Goal: Transaction & Acquisition: Download file/media

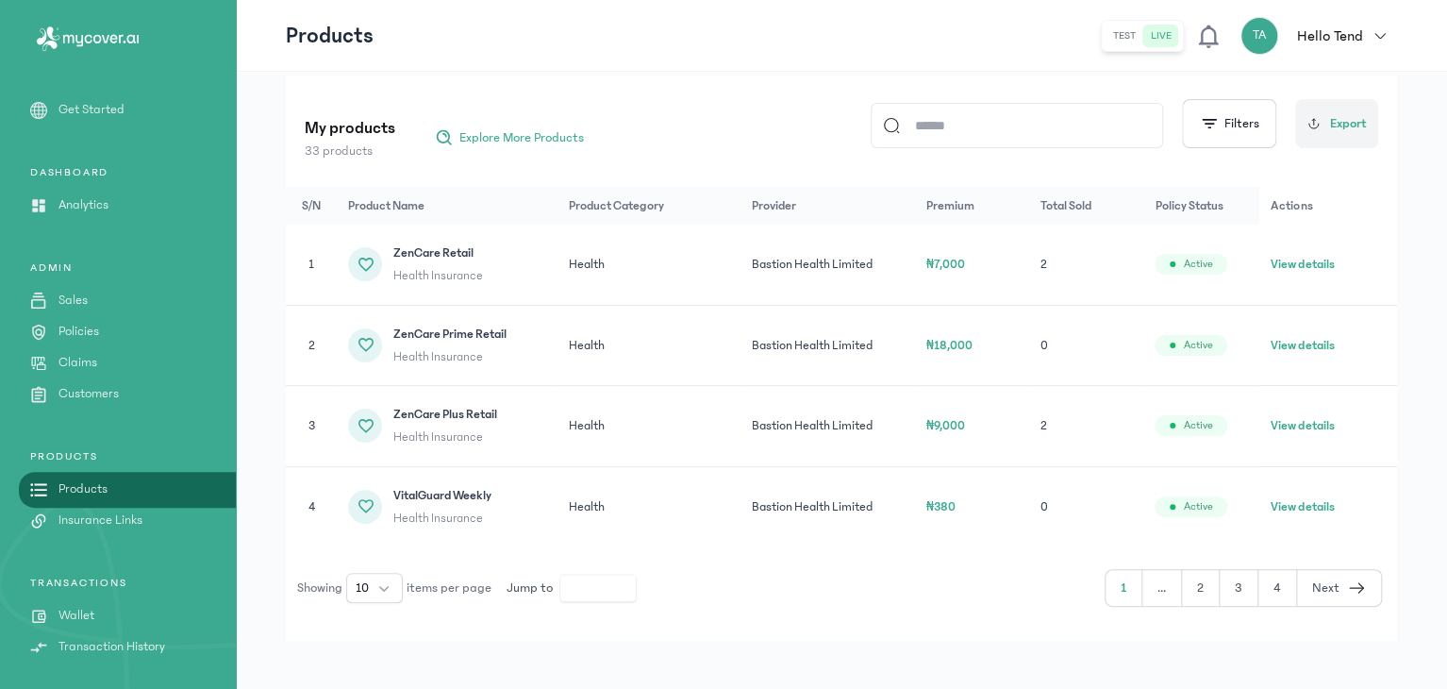
scroll to position [219, 0]
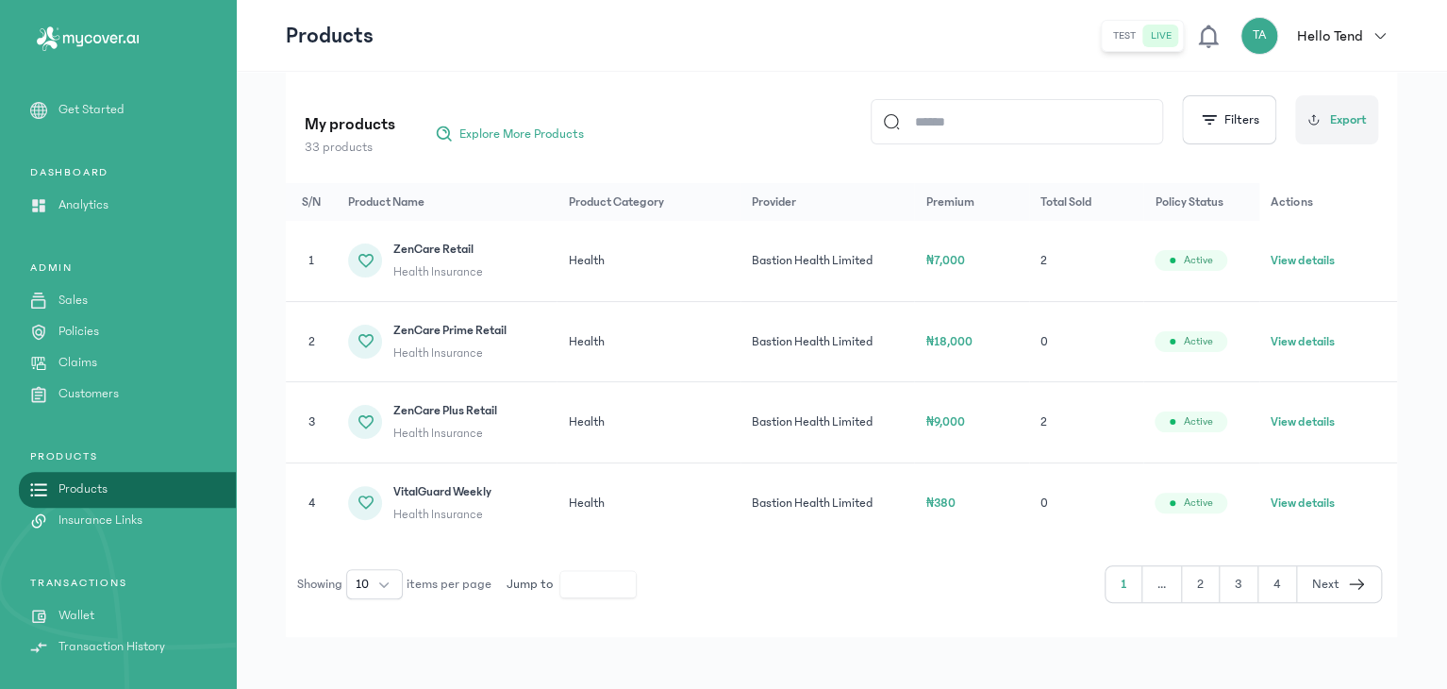
click at [1354, 574] on icon "button" at bounding box center [1356, 584] width 19 height 23
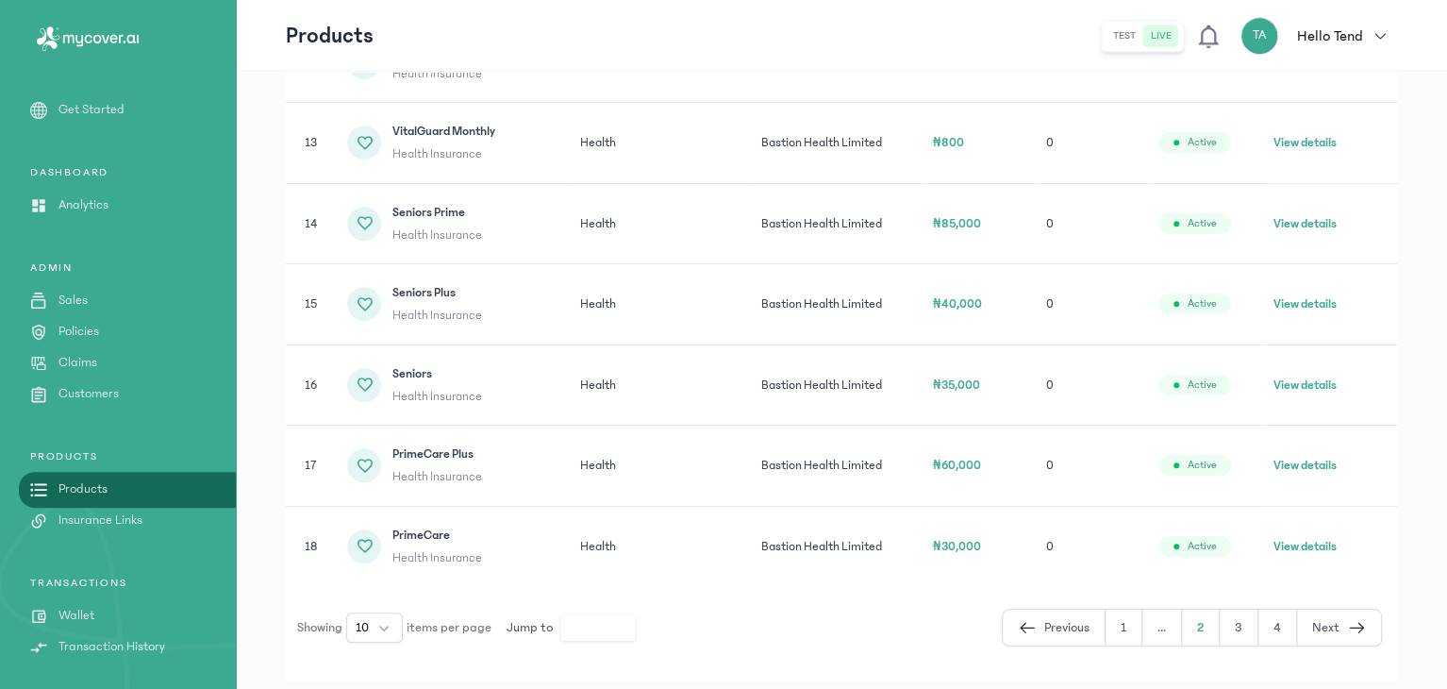
scroll to position [513, 0]
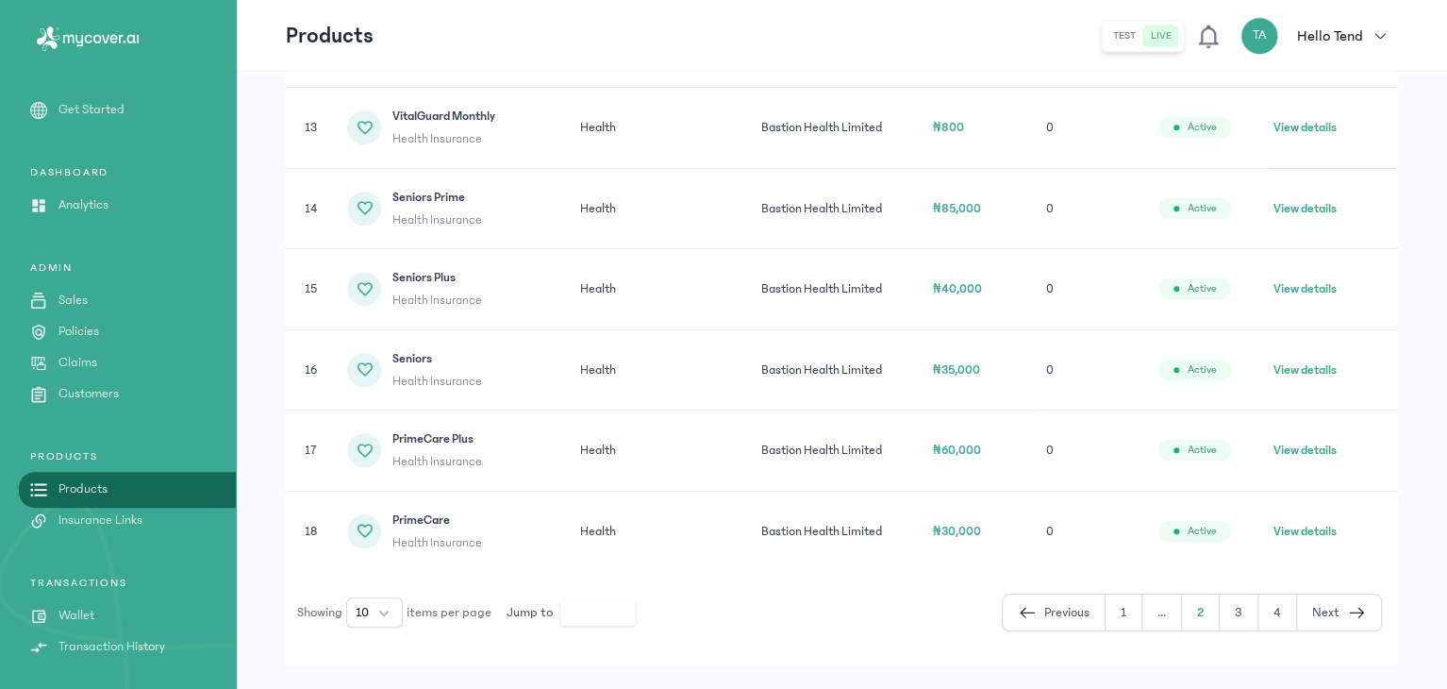
click at [1090, 609] on span "Next" at bounding box center [1066, 613] width 45 height 20
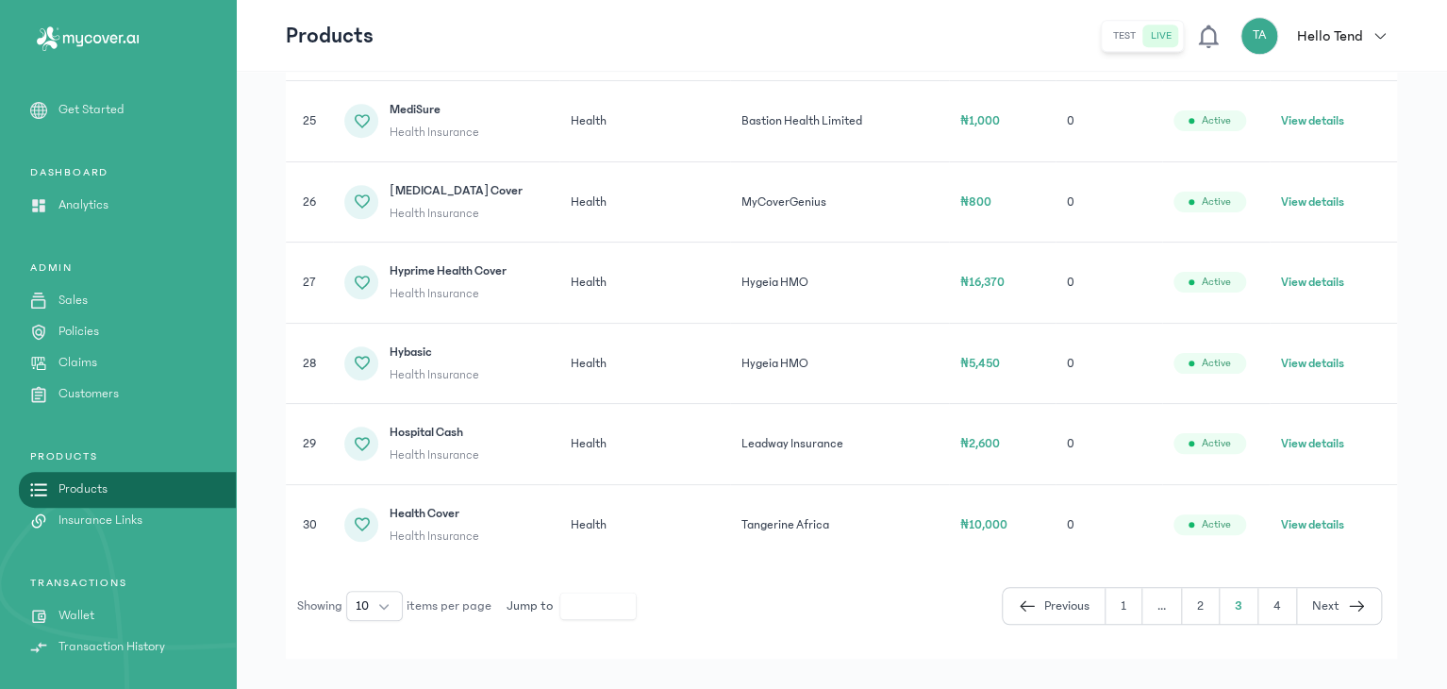
scroll to position [709, 0]
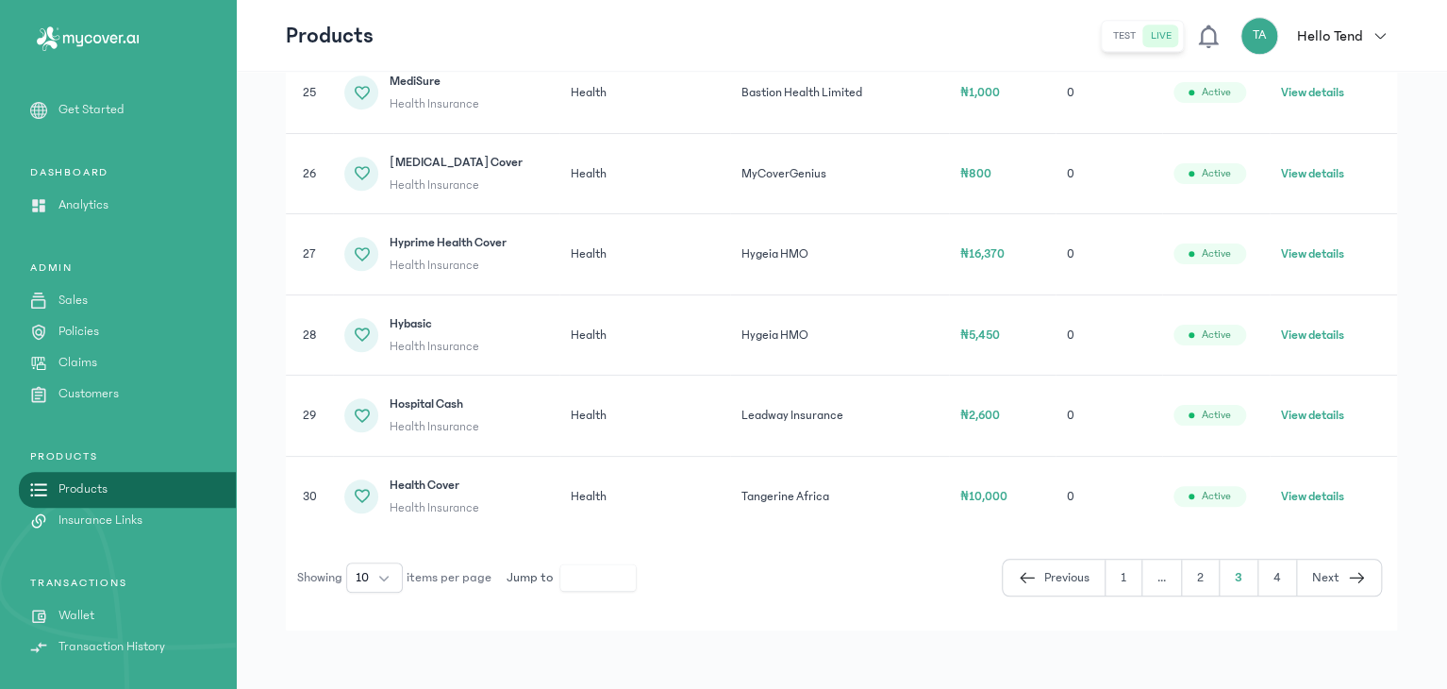
click at [1347, 583] on button "Next" at bounding box center [1339, 577] width 84 height 36
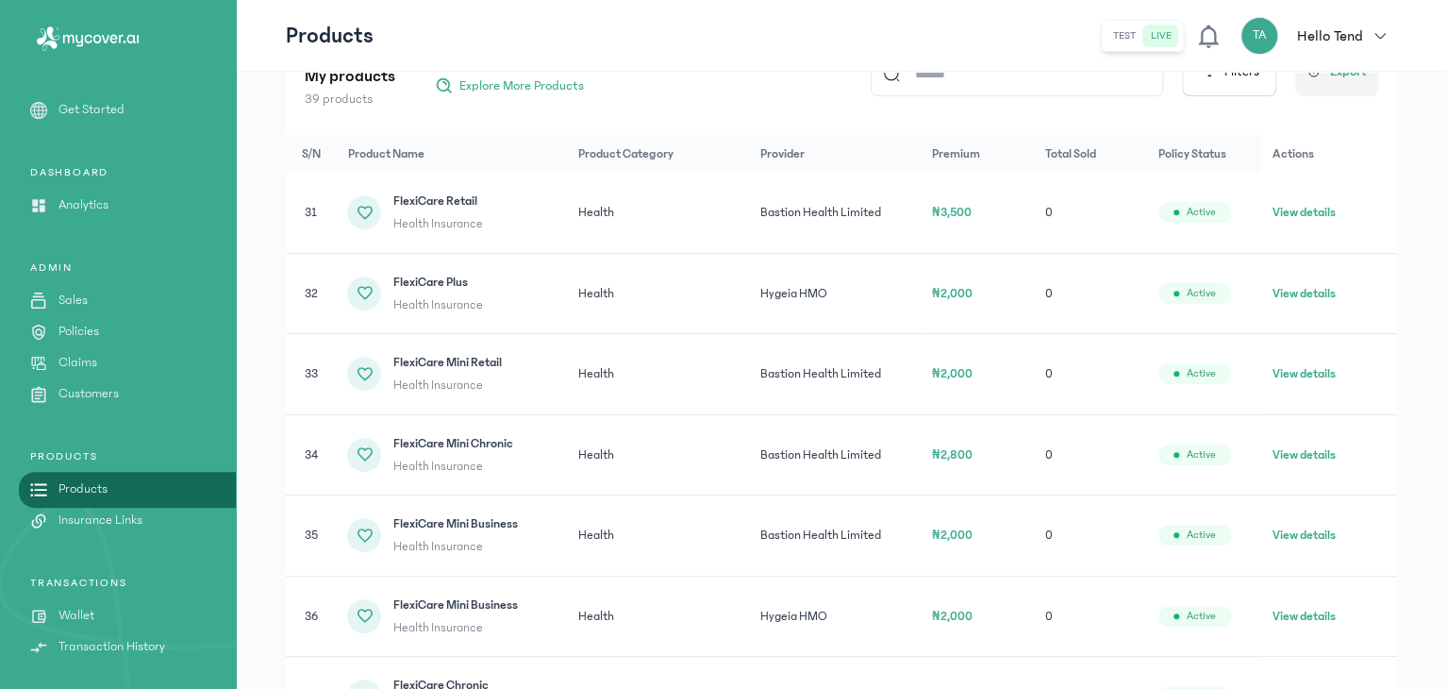
scroll to position [232, 0]
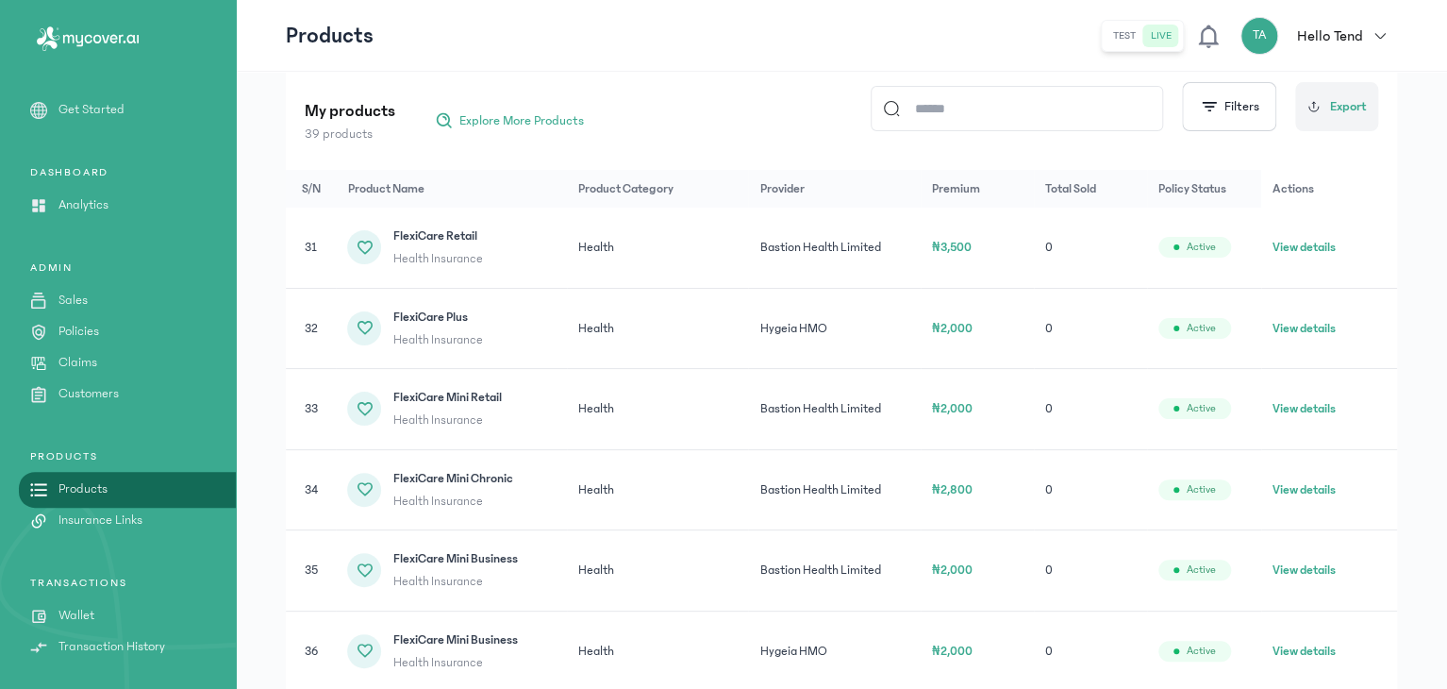
click at [81, 331] on p "Policies" at bounding box center [78, 332] width 41 height 20
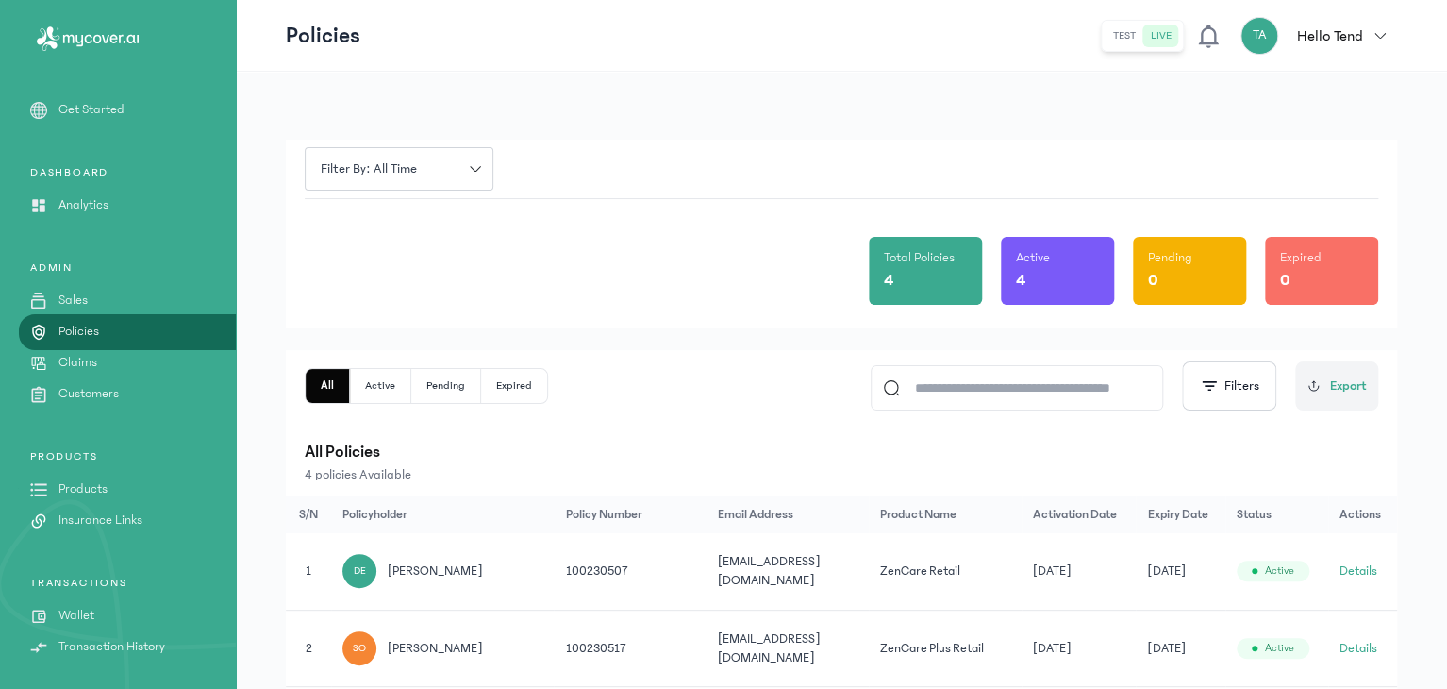
click at [1385, 560] on td "Details" at bounding box center [1362, 571] width 69 height 76
click at [1368, 565] on button "Details" at bounding box center [1359, 570] width 38 height 19
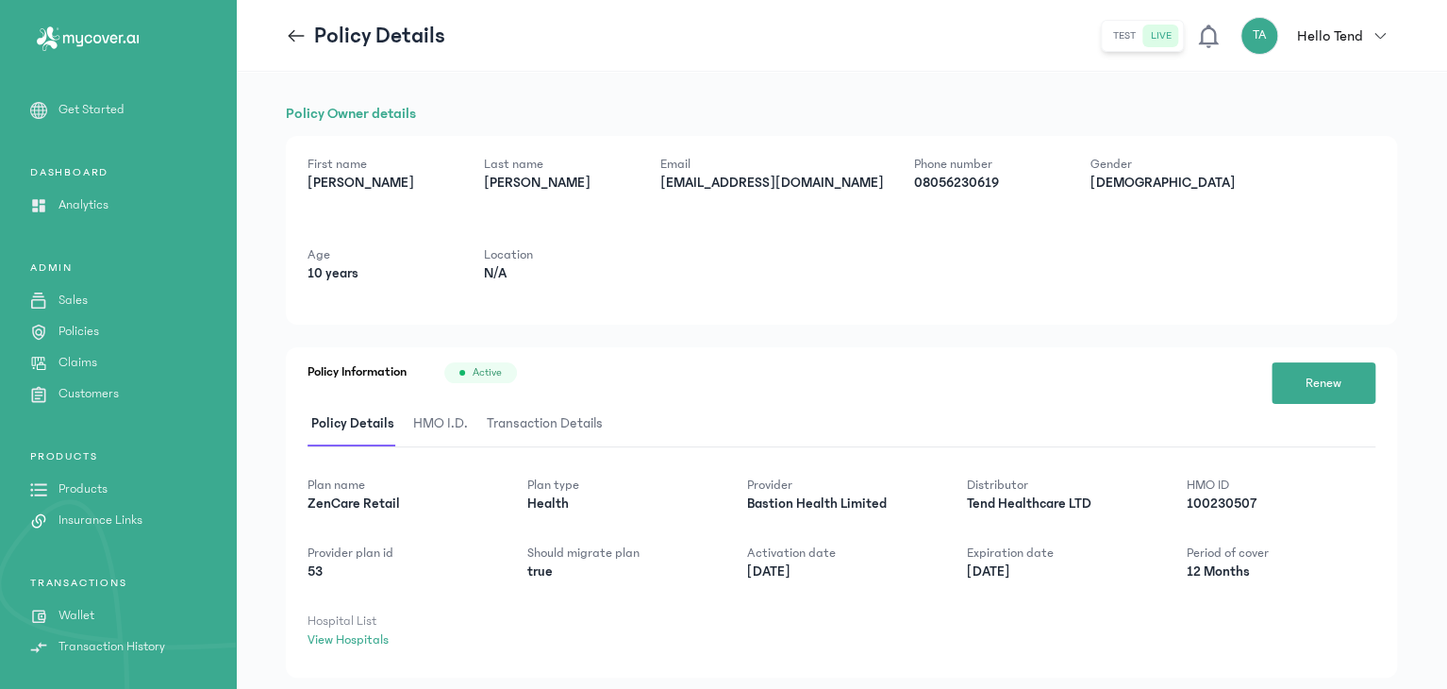
click at [411, 419] on span "HMO I.D." at bounding box center [440, 424] width 62 height 44
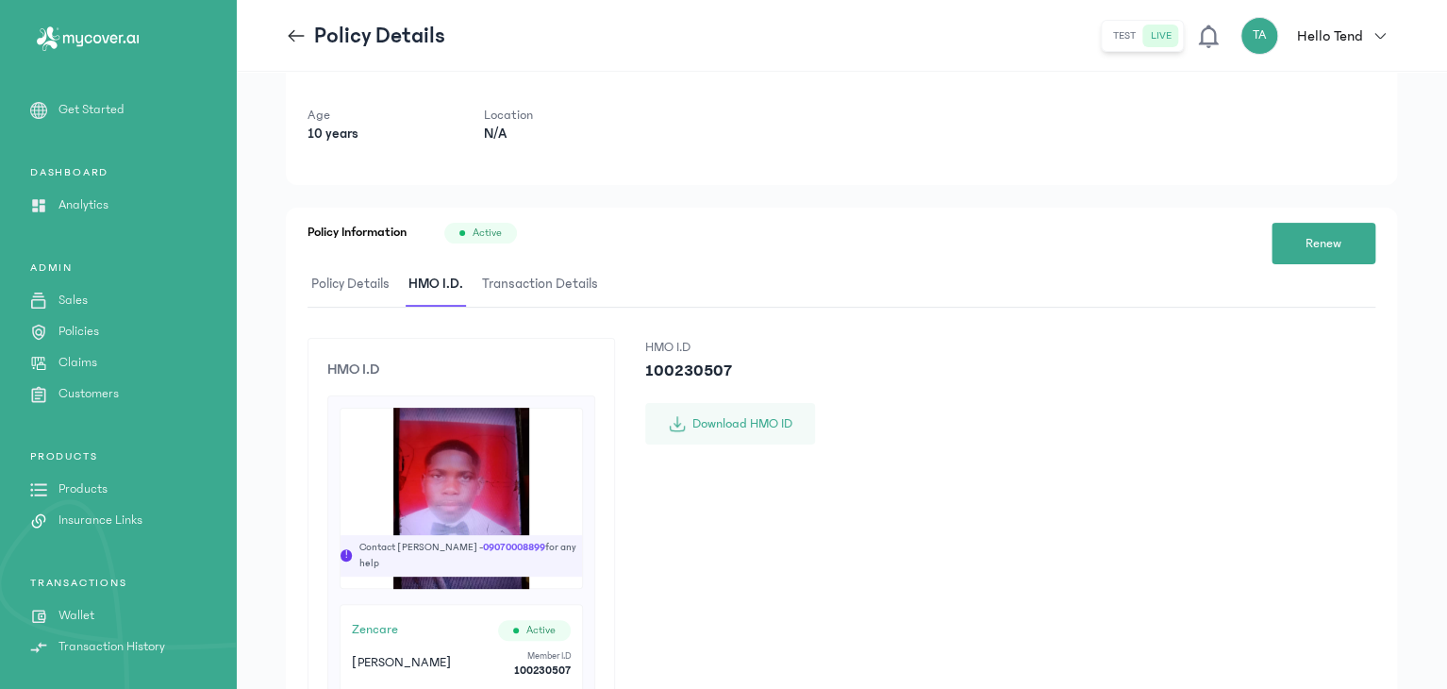
scroll to position [141, 0]
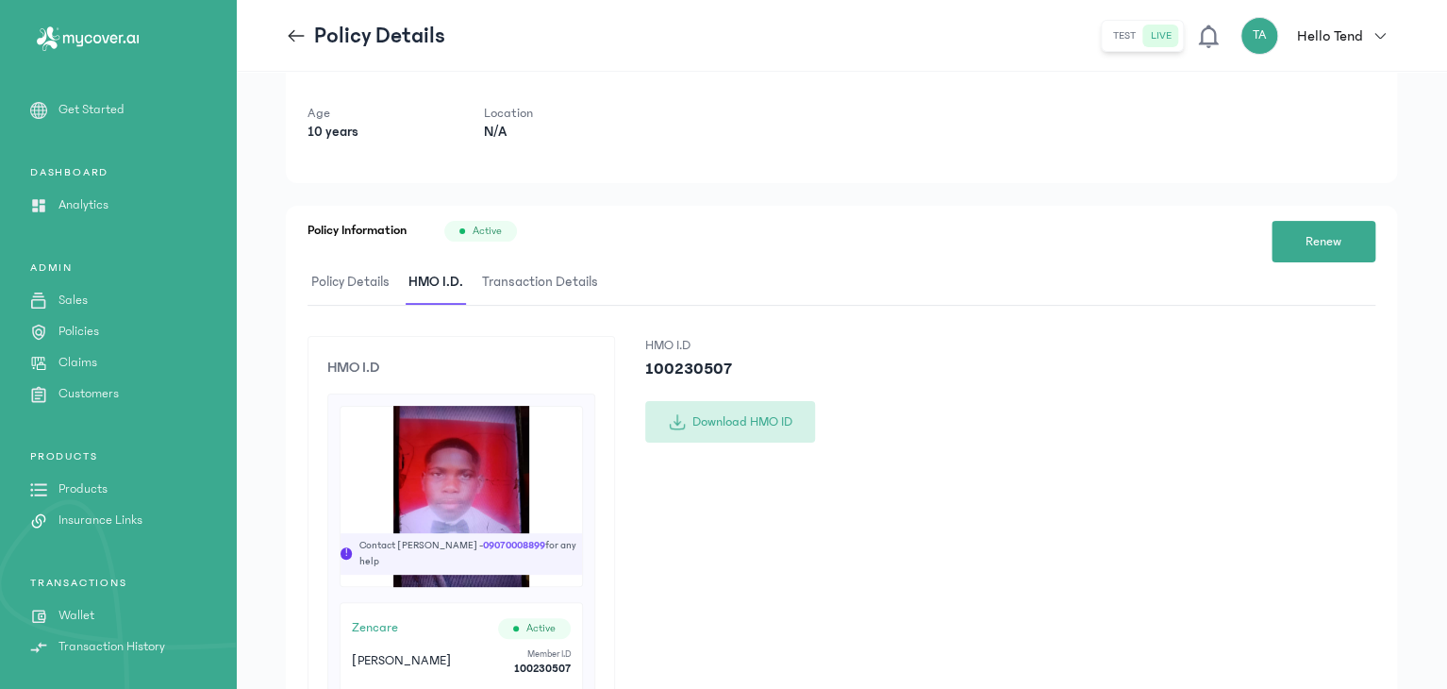
click at [700, 416] on button "Download HMO ID" at bounding box center [730, 422] width 170 height 42
click at [92, 608] on p "Wallet" at bounding box center [76, 616] width 36 height 20
